Goal: Contribute content: Add original content to the website for others to see

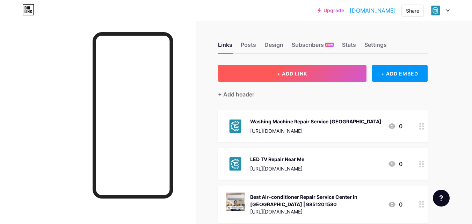
click at [262, 73] on button "+ ADD LINK" at bounding box center [292, 73] width 148 height 17
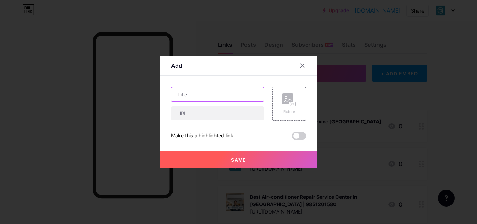
click at [205, 97] on input "text" at bounding box center [217, 94] width 92 height 14
paste input "Best Vacuum Cleaner Repair Services in [GEOGRAPHIC_DATA]"
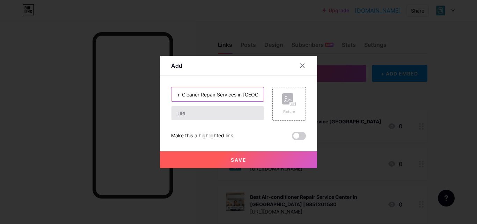
type input "Best Vacuum Cleaner Repair Services in [GEOGRAPHIC_DATA]"
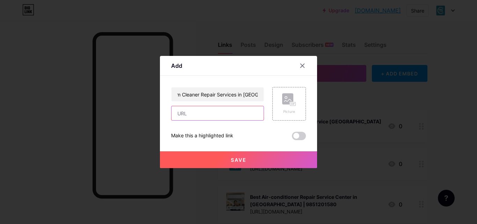
scroll to position [0, 0]
click at [195, 111] on input "text" at bounding box center [217, 113] width 92 height 14
paste input "[URL][DOMAIN_NAME]"
type input "[URL][DOMAIN_NAME]"
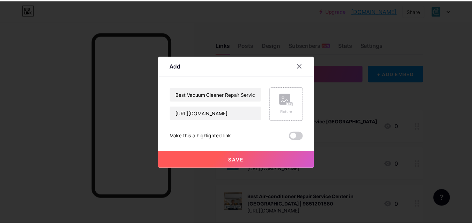
scroll to position [0, 0]
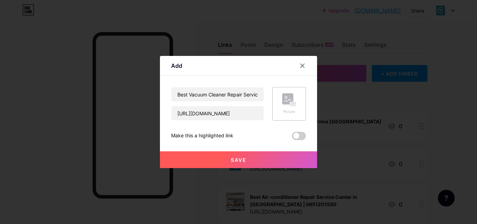
click at [282, 93] on rect at bounding box center [287, 98] width 11 height 11
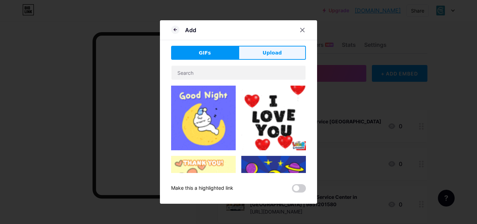
click at [246, 53] on button "Upload" at bounding box center [271, 53] width 67 height 14
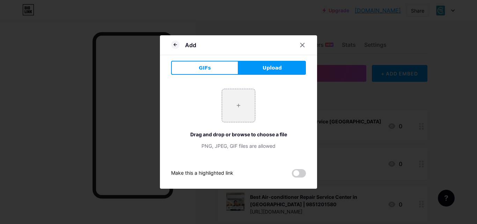
click at [248, 69] on button "Upload" at bounding box center [271, 68] width 67 height 14
click at [236, 96] on input "file" at bounding box center [238, 105] width 33 height 33
type input "C:\fakepath\vacuum cleaner repair near me.jpeg"
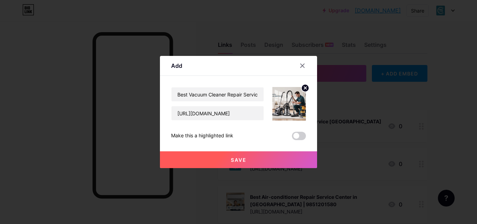
click at [297, 137] on span at bounding box center [299, 136] width 14 height 8
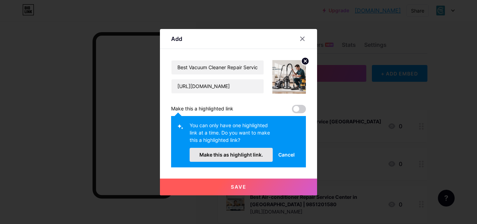
click at [223, 157] on span "Make this as highlight link." at bounding box center [231, 155] width 64 height 6
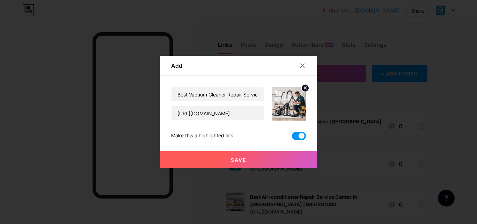
click at [241, 157] on span "Save" at bounding box center [239, 160] width 16 height 6
